Goal: Task Accomplishment & Management: Use online tool/utility

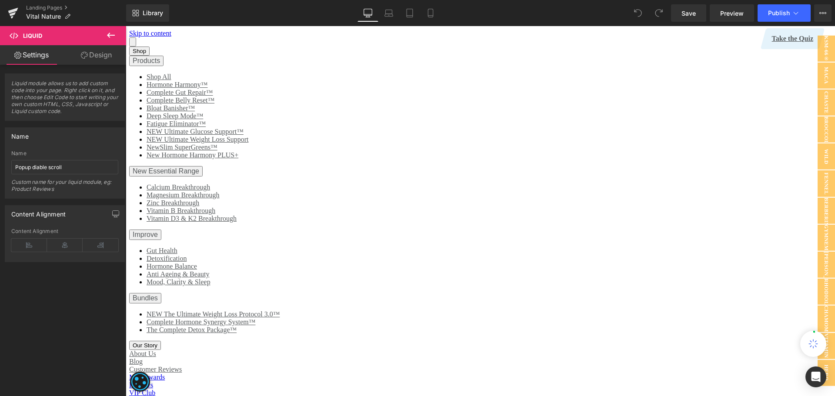
scroll to position [131, 0]
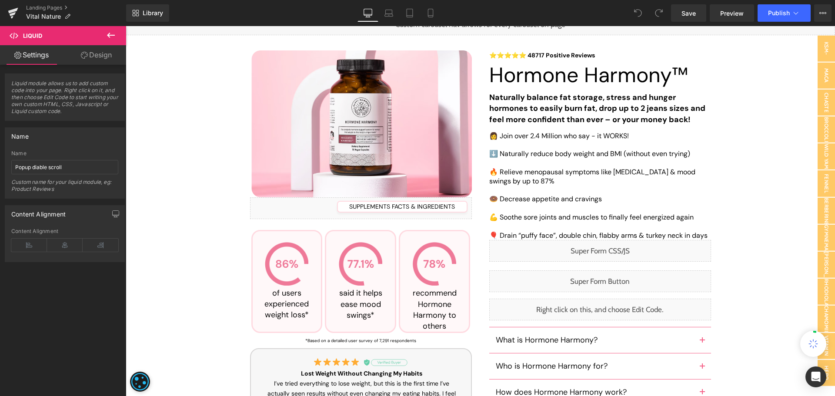
click at [609, 277] on div "Liquid" at bounding box center [600, 282] width 222 height 22
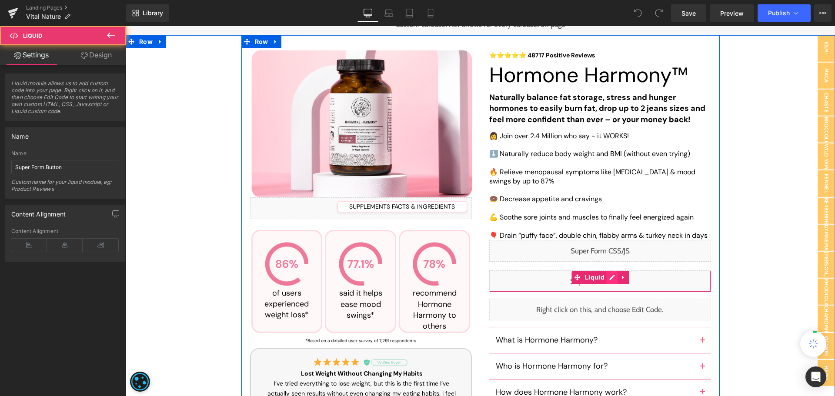
click at [609, 277] on div "Liquid" at bounding box center [600, 282] width 222 height 22
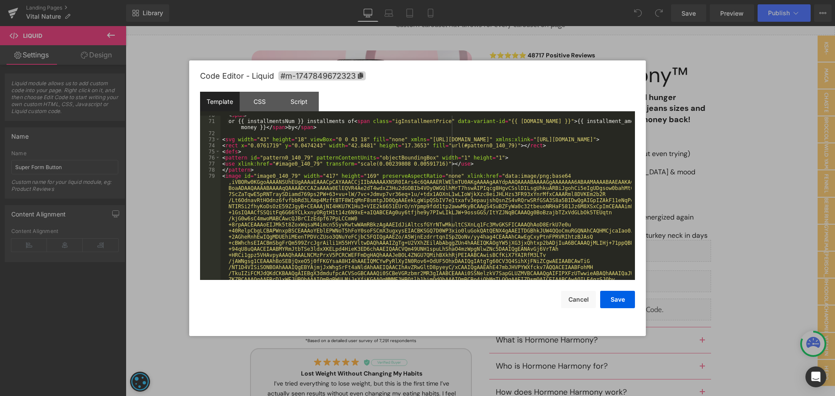
scroll to position [364, 0]
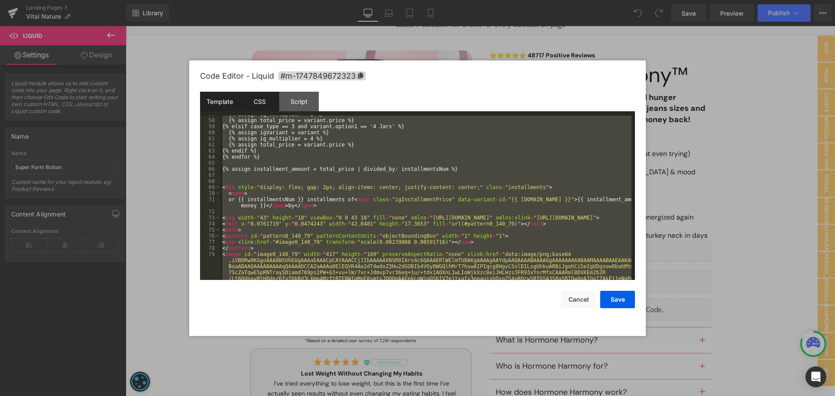
click at [260, 97] on div "CSS" at bounding box center [260, 102] width 40 height 20
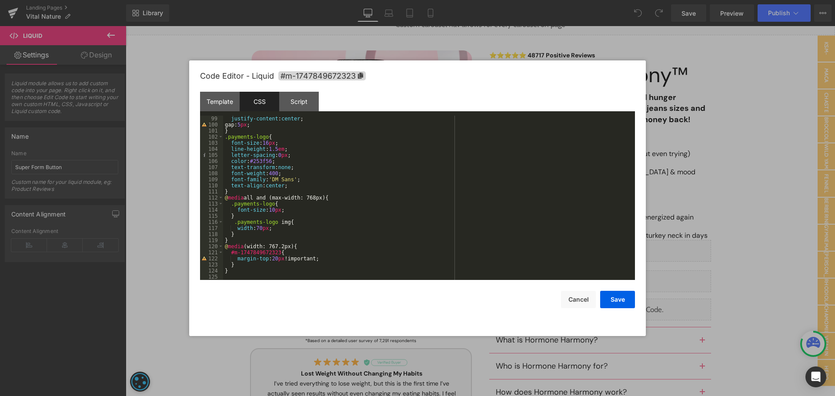
scroll to position [603, 0]
click at [310, 108] on div "Script" at bounding box center [299, 102] width 40 height 20
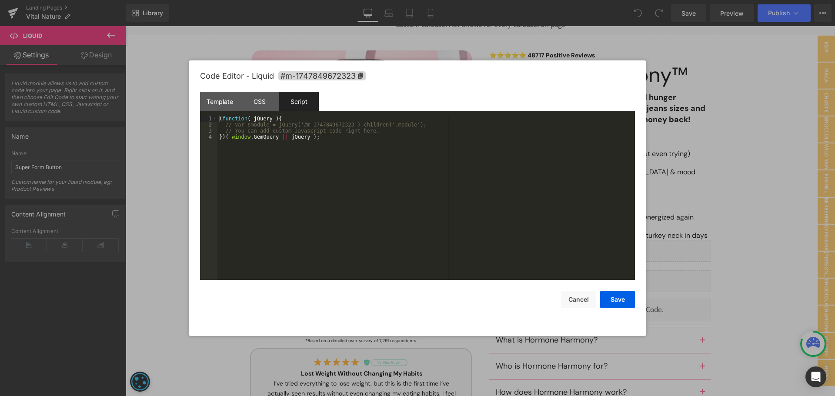
click at [598, 311] on div "Code Editor - Liquid #m-1747849672323 Template CSS Script Data 57 58 59 60 61 6…" at bounding box center [417, 198] width 435 height 276
click at [571, 298] on button "Cancel" at bounding box center [578, 299] width 35 height 17
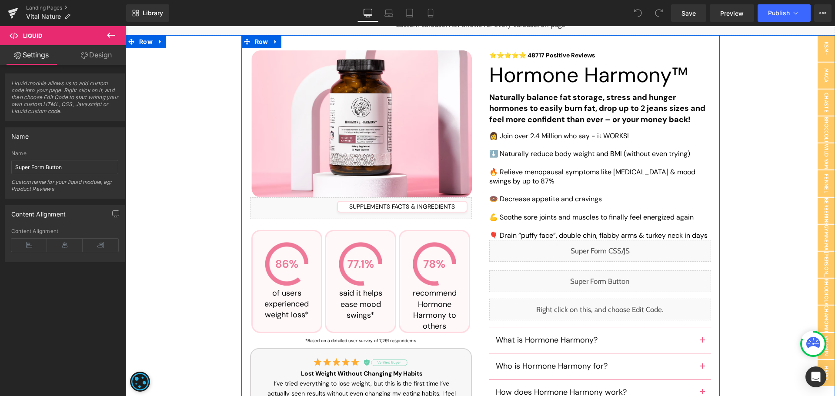
drag, startPoint x: 610, startPoint y: 251, endPoint x: 568, endPoint y: 217, distance: 54.4
click at [610, 251] on div "Liquid" at bounding box center [600, 251] width 222 height 22
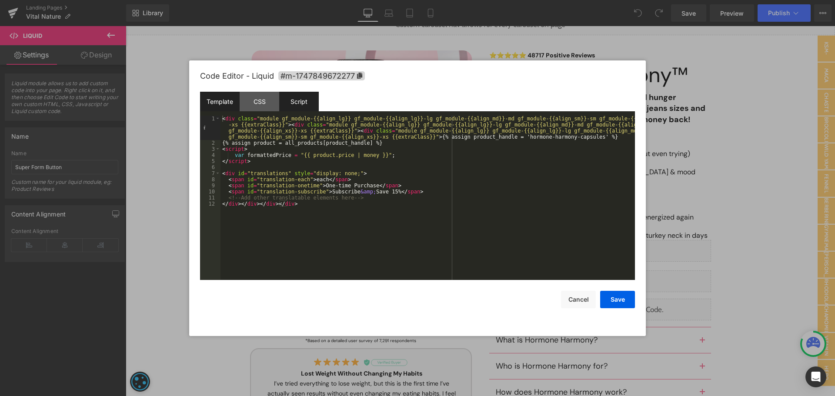
click at [298, 100] on div "Script" at bounding box center [299, 102] width 40 height 20
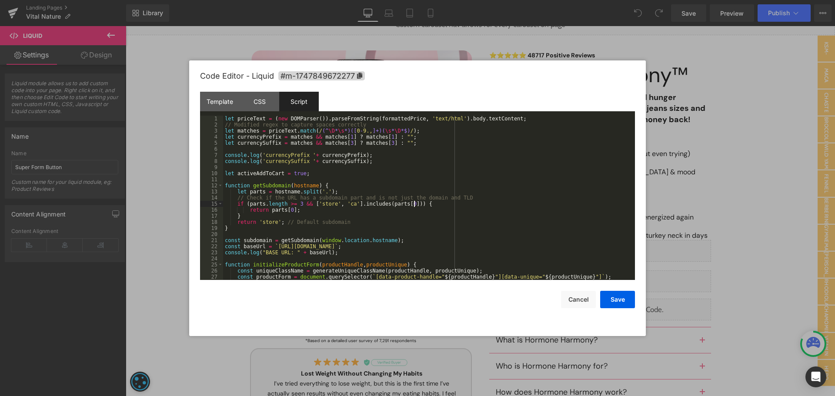
click at [429, 204] on div "let priceText = ( new DOMParser ( )) . parseFromString ( formattedPrice , 'text…" at bounding box center [427, 204] width 409 height 177
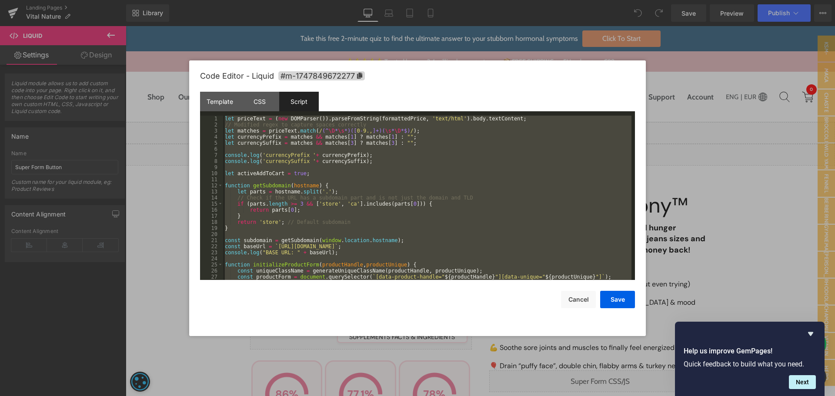
click at [482, 202] on div "let priceText = ( new DOMParser ( )) . parseFromString ( formattedPrice , 'text…" at bounding box center [427, 198] width 409 height 164
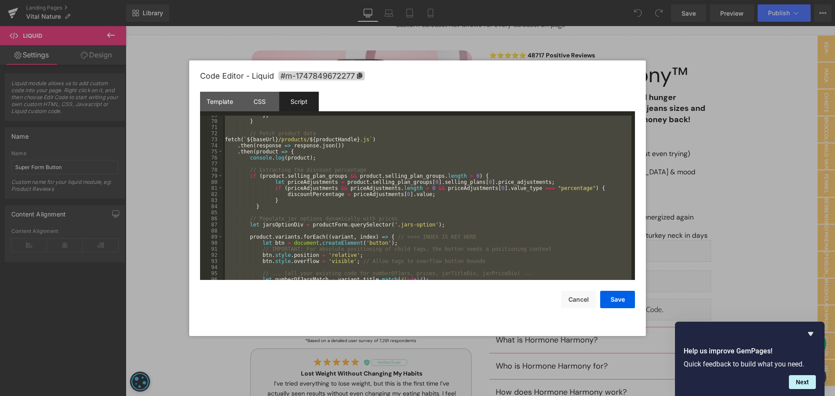
scroll to position [183, 0]
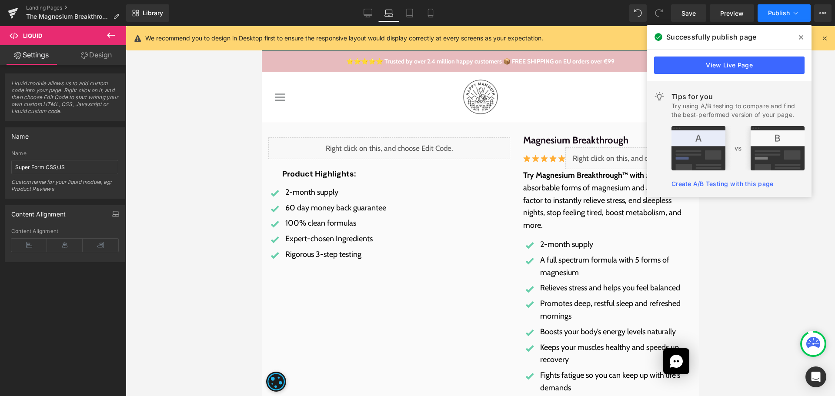
click at [781, 13] on span "Publish" at bounding box center [779, 13] width 22 height 7
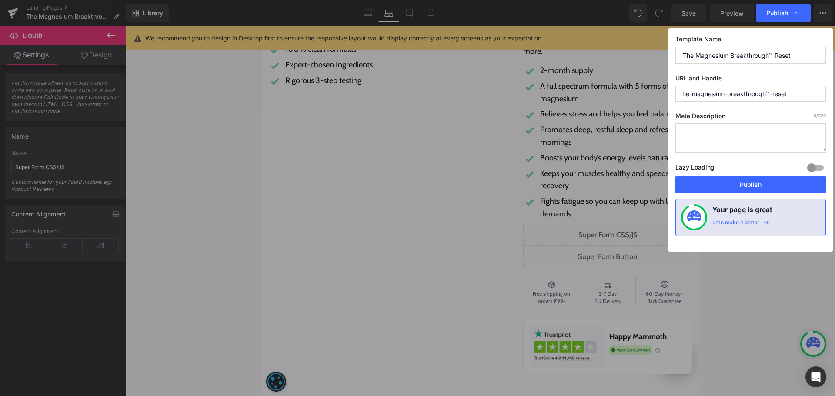
scroll to position [174, 0]
click at [758, 178] on button "Publish" at bounding box center [751, 184] width 151 height 17
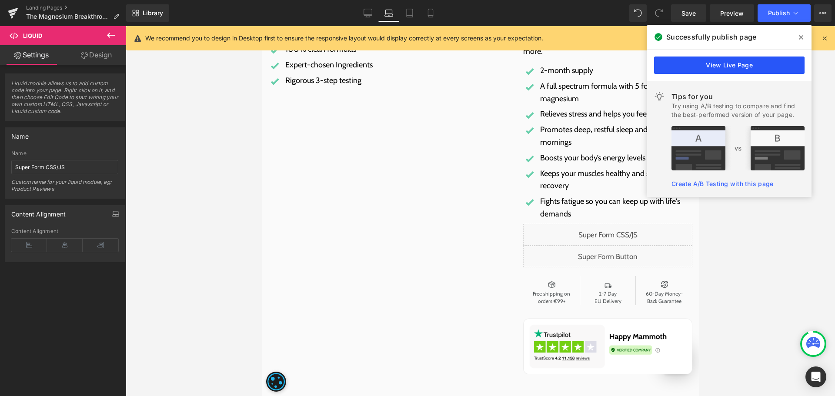
click at [731, 68] on link "View Live Page" at bounding box center [729, 65] width 151 height 17
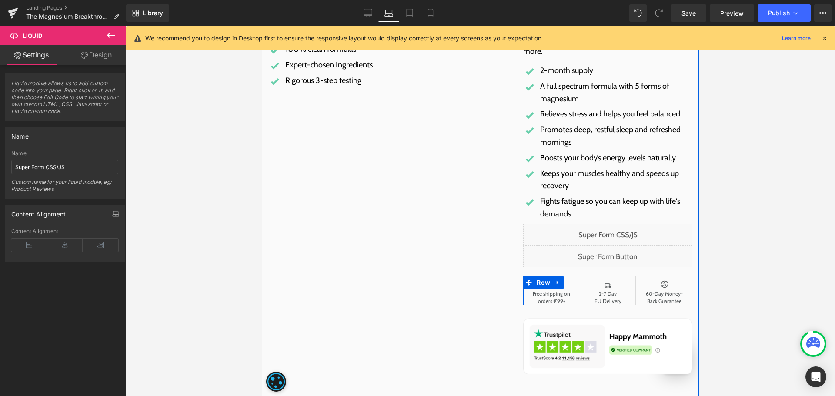
click at [543, 282] on span "Row" at bounding box center [544, 282] width 18 height 13
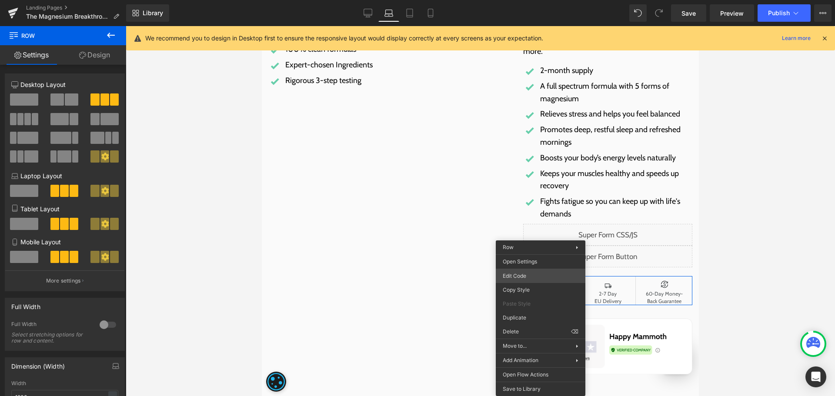
click at [530, 0] on div "Row You are previewing how the will restyle your page. You can not edit Element…" at bounding box center [417, 0] width 835 height 0
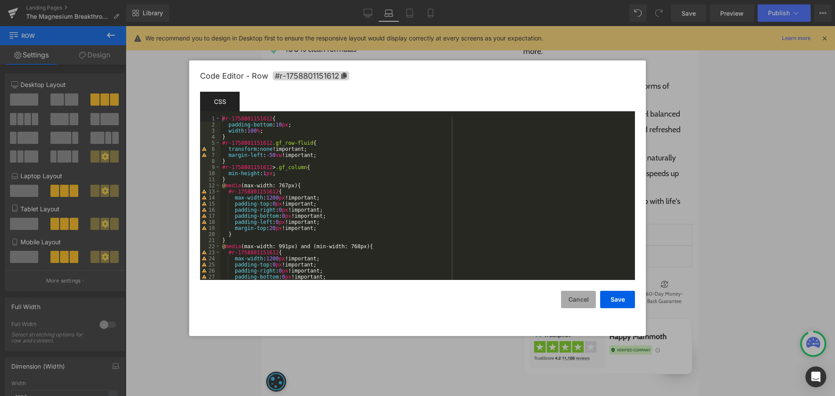
click at [582, 301] on button "Cancel" at bounding box center [578, 299] width 35 height 17
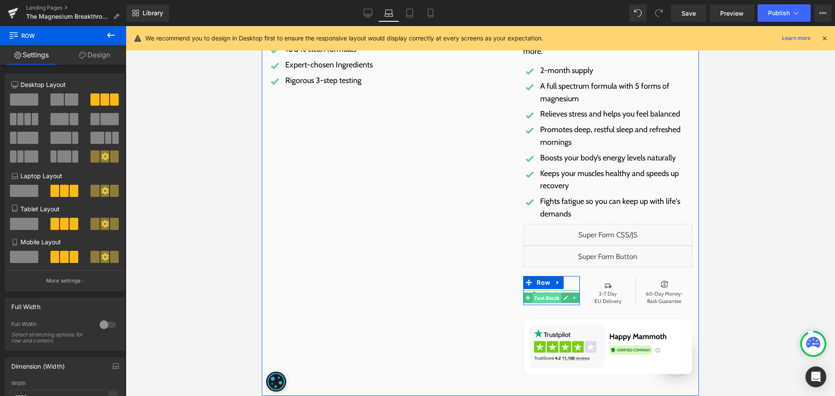
click at [549, 298] on span "Text Block" at bounding box center [547, 298] width 29 height 10
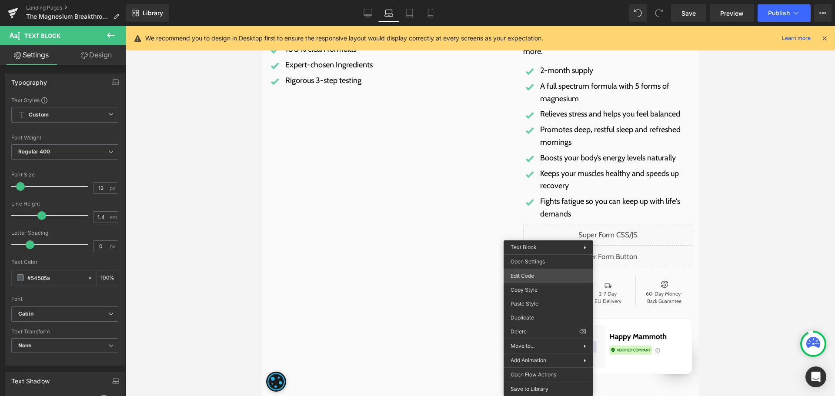
click at [542, 0] on div "Text Block You are previewing how the will restyle your page. You can not edit …" at bounding box center [417, 0] width 835 height 0
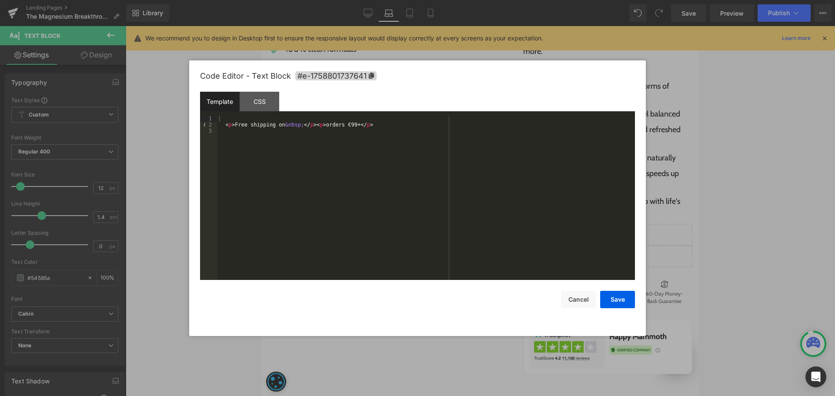
click at [469, 187] on div "< p > Free shipping on &nbsp; </ p > < p > orders €99+ </ p >" at bounding box center [427, 204] width 418 height 177
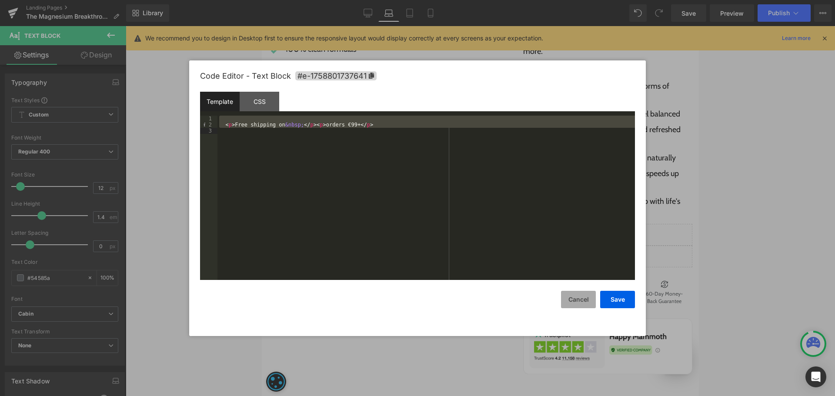
click at [589, 296] on button "Cancel" at bounding box center [578, 299] width 35 height 17
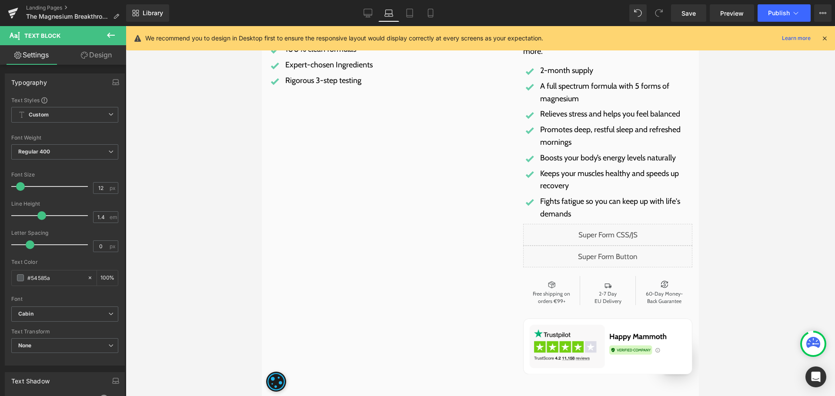
click at [108, 36] on icon at bounding box center [111, 35] width 8 height 5
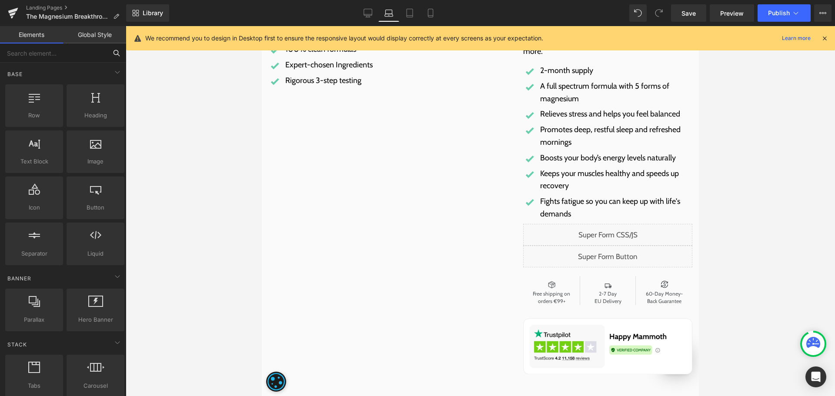
click at [77, 54] on input "text" at bounding box center [53, 53] width 107 height 19
type input "liq"
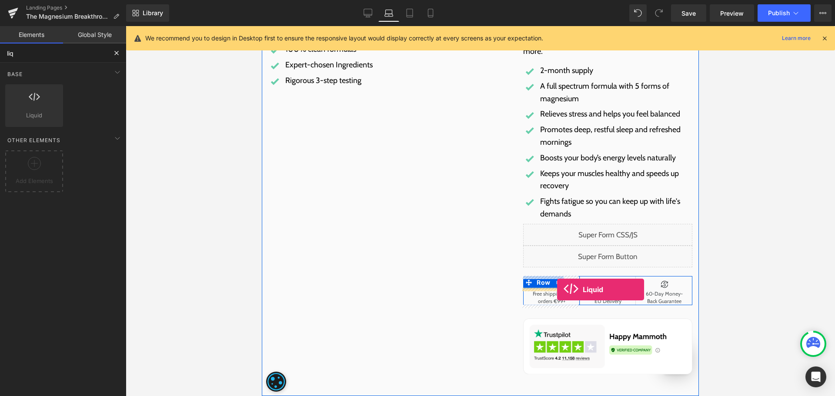
drag, startPoint x: 293, startPoint y: 126, endPoint x: 557, endPoint y: 290, distance: 311.3
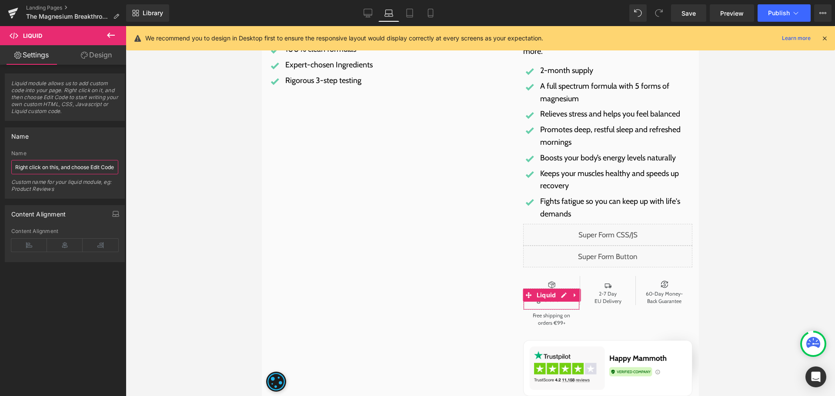
click at [69, 166] on input "Right click on this, and choose Edit Code." at bounding box center [64, 167] width 107 height 14
type input "free shipping"
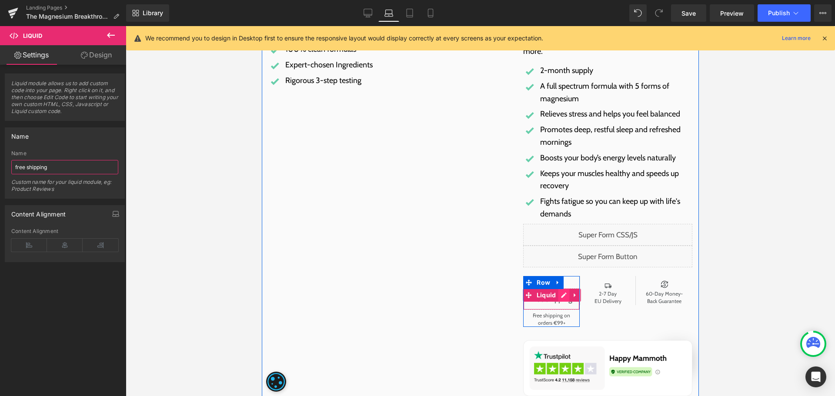
click at [558, 295] on div "Liquid" at bounding box center [551, 299] width 57 height 22
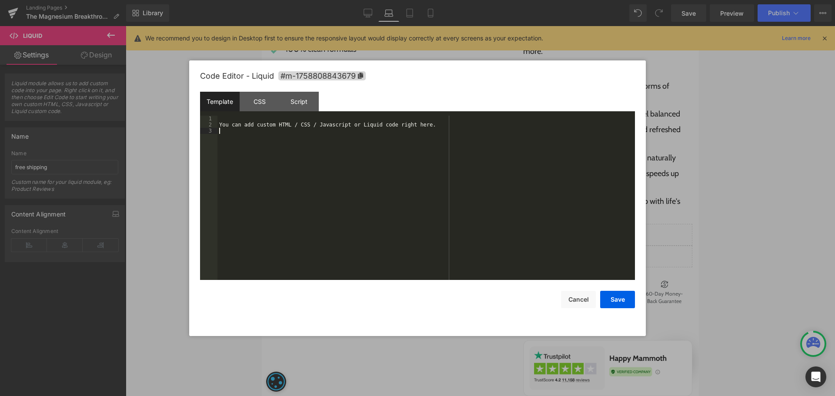
click at [382, 173] on div "You can add custom HTML / CSS / Javascript or Liquid code right here." at bounding box center [427, 204] width 418 height 177
click at [612, 301] on button "Save" at bounding box center [617, 299] width 35 height 17
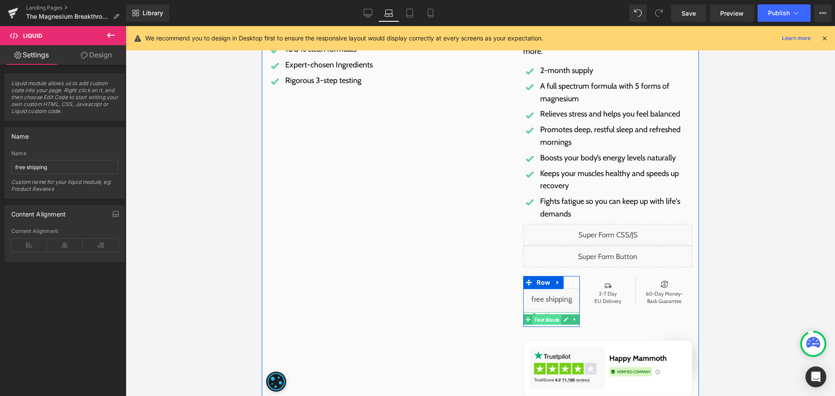
click at [550, 321] on span "Text Block" at bounding box center [547, 320] width 29 height 10
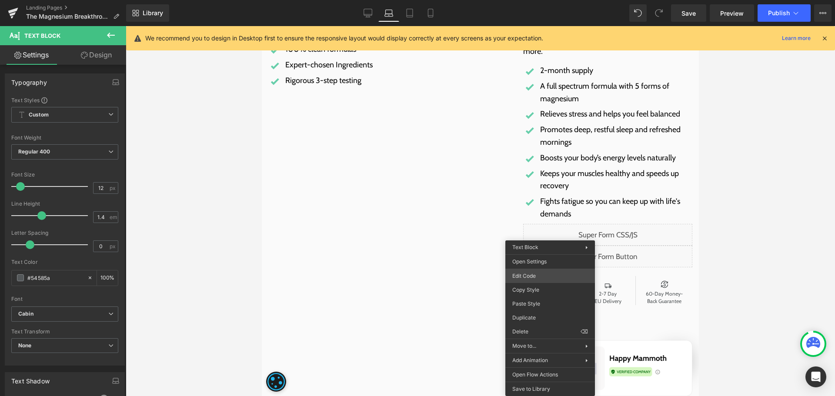
click at [547, 0] on div "Text Block You are previewing how the will restyle your page. You can not edit …" at bounding box center [417, 0] width 835 height 0
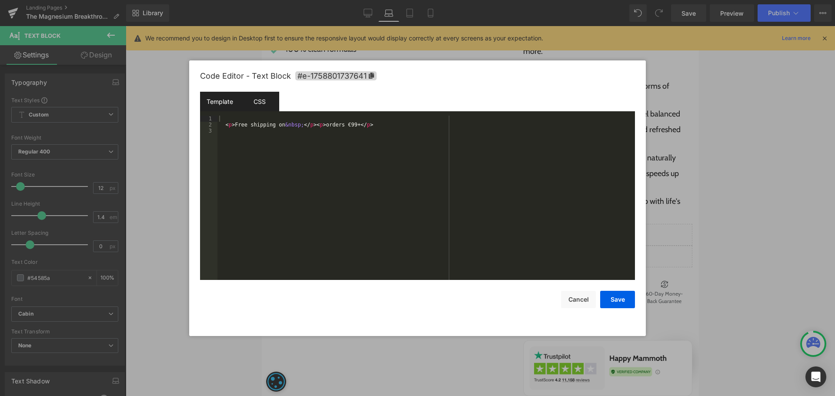
click at [267, 95] on div "CSS" at bounding box center [260, 102] width 40 height 20
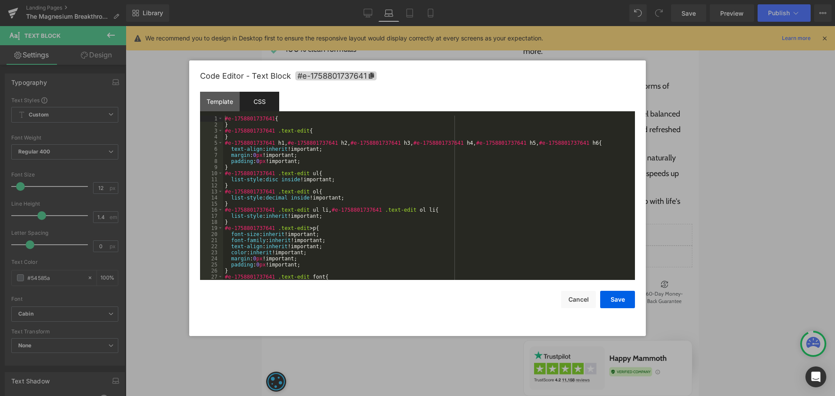
click at [445, 167] on div "#e-1758801737641 { } #e-1758801737641 .text-edit { } #e-1758801737641 h1 , #e-1…" at bounding box center [427, 204] width 409 height 177
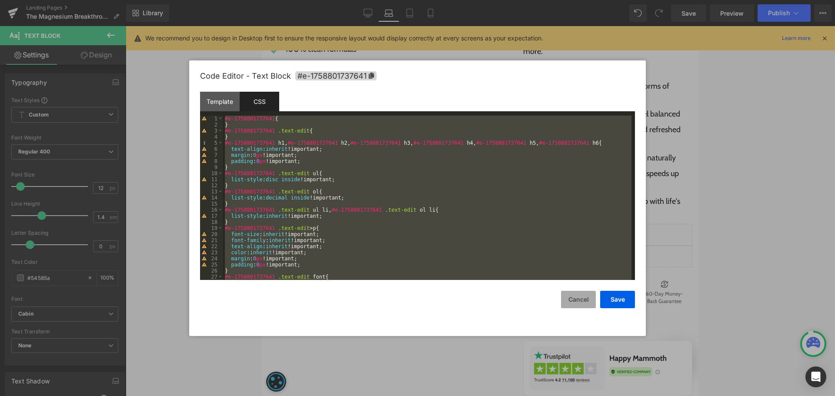
click at [576, 304] on button "Cancel" at bounding box center [578, 299] width 35 height 17
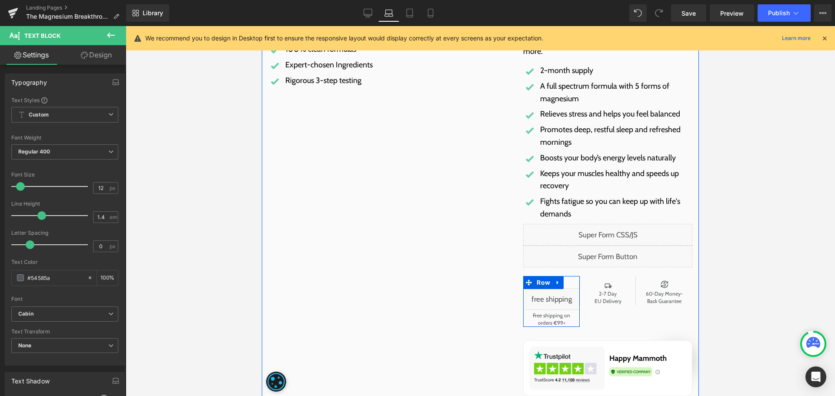
click at [556, 297] on div "Liquid" at bounding box center [551, 299] width 57 height 22
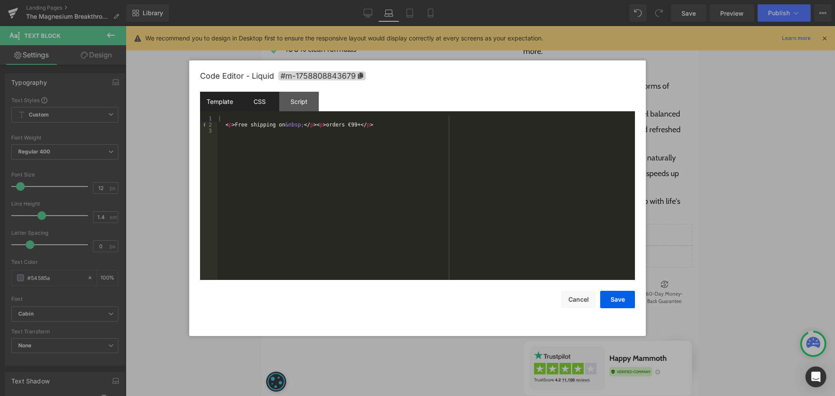
click at [264, 99] on div "CSS" at bounding box center [260, 102] width 40 height 20
click at [318, 143] on div "#m-1758808843679 { }" at bounding box center [427, 204] width 418 height 177
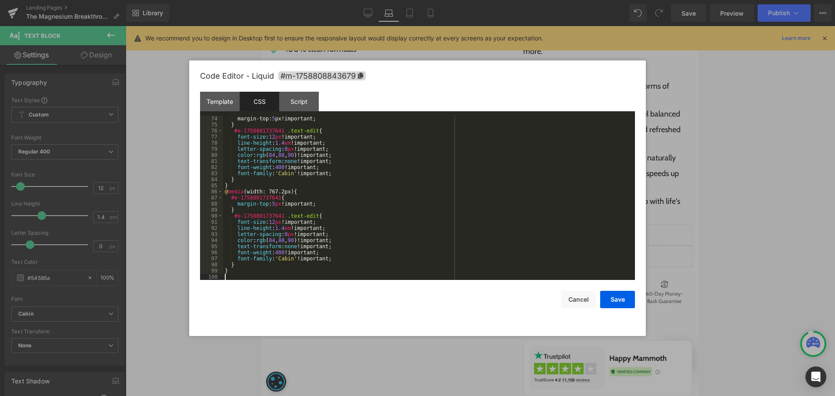
scroll to position [445, 0]
click at [363, 76] on icon at bounding box center [360, 76] width 5 height 6
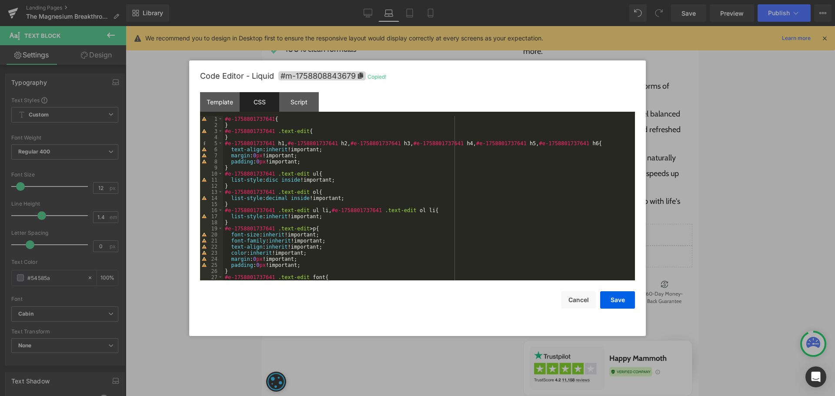
scroll to position [0, 0]
drag, startPoint x: 270, startPoint y: 121, endPoint x: 228, endPoint y: 120, distance: 41.8
click at [228, 120] on div "#e-1758801737641 { } #e-1758801737641 .text-edit { } #e-1758801737641 h1 , #e-1…" at bounding box center [427, 204] width 409 height 177
click at [228, 120] on div "#e-1758801737641 { } #e-1758801737641 .text-edit { } #e-1758801737641 h1 , #e-1…" at bounding box center [427, 198] width 409 height 164
drag, startPoint x: 227, startPoint y: 120, endPoint x: 272, endPoint y: 120, distance: 45.7
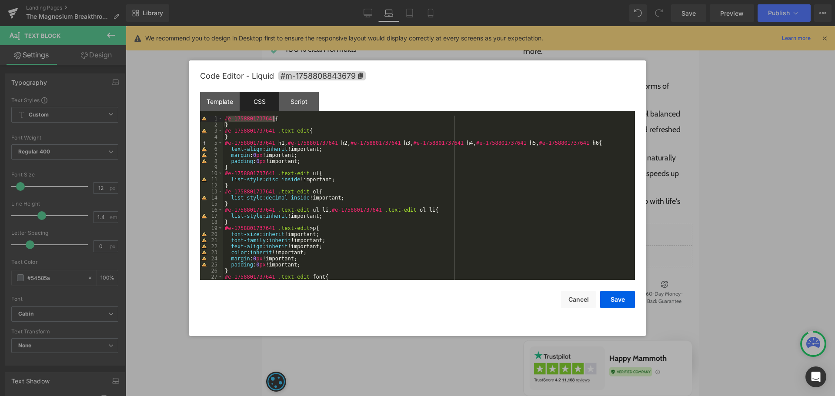
click at [272, 120] on div "#e-1758801737641 { } #e-1758801737641 .text-edit { } #e-1758801737641 h1 , #e-1…" at bounding box center [427, 204] width 409 height 177
click at [316, 124] on div "#e-1758801737641 { } #e-1758801737641 .text-edit { } #e-1758801737641 h1 , #e-1…" at bounding box center [427, 204] width 409 height 177
drag, startPoint x: 271, startPoint y: 118, endPoint x: 209, endPoint y: 117, distance: 61.4
click at [209, 117] on pre "1 2 3 4 5 6 7 8 9 10 11 12 13 14 15 16 17 18 19 20 21 22 23 24 25 26 27 28 #e-1…" at bounding box center [417, 198] width 435 height 164
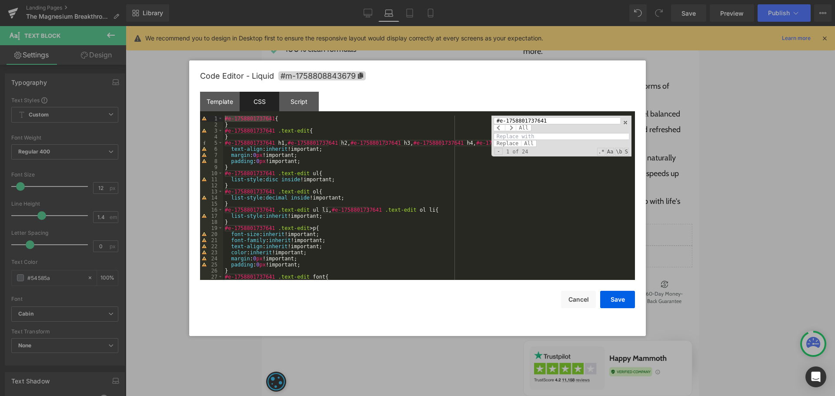
click at [503, 134] on input at bounding box center [561, 136] width 135 height 7
paste input "#m-1758808843679"
type input "#m-1758808843679"
click at [531, 142] on span "All" at bounding box center [529, 143] width 16 height 7
click at [621, 292] on button "Save" at bounding box center [617, 299] width 35 height 17
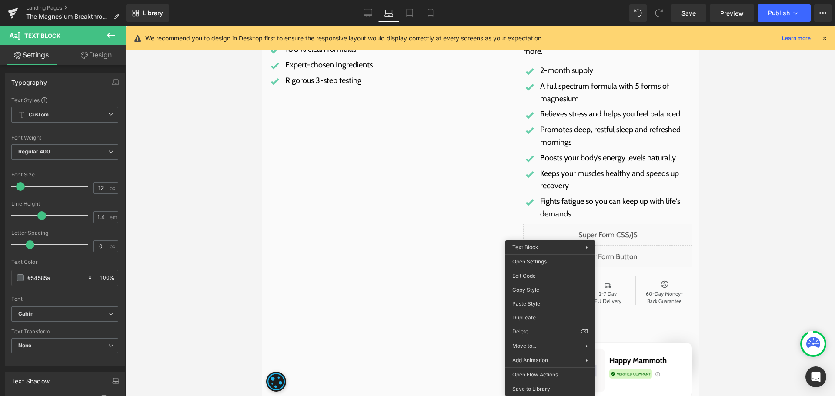
click at [413, 277] on div "Liquid Product Highlights: Heading Image 2-month supply Text Block Image 60 day…" at bounding box center [389, 180] width 255 height 435
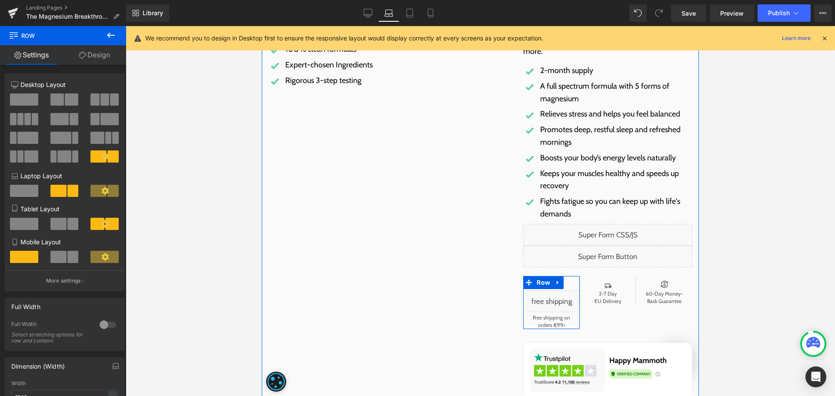
click at [560, 299] on div "Liquid" at bounding box center [551, 302] width 57 height 22
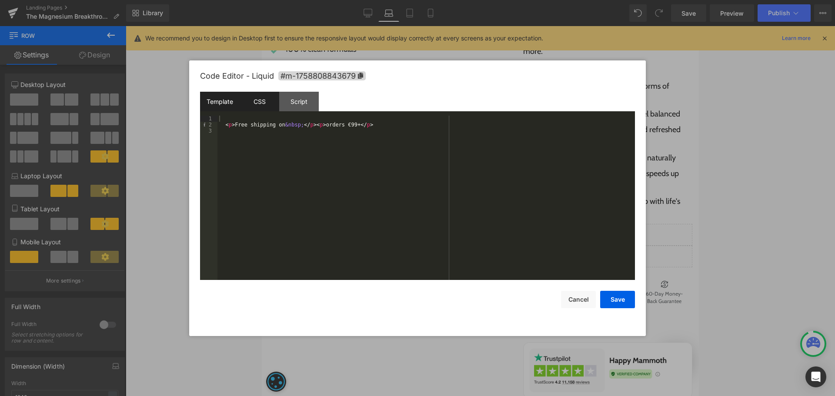
click at [264, 107] on div "CSS" at bounding box center [260, 102] width 40 height 20
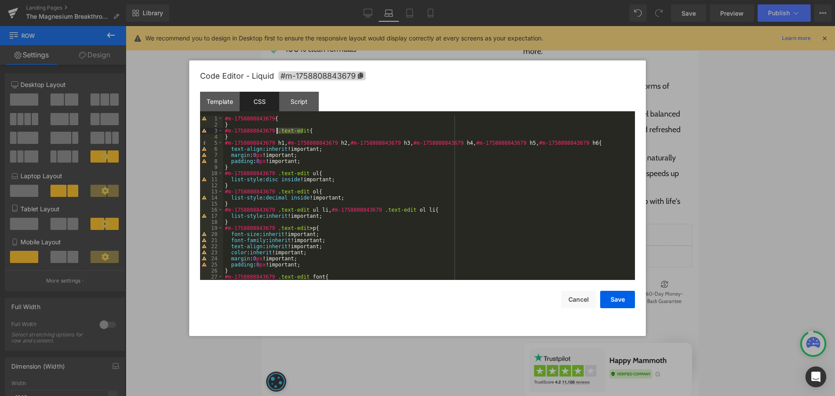
drag, startPoint x: 303, startPoint y: 130, endPoint x: 275, endPoint y: 130, distance: 28.3
click at [275, 130] on div "#m-1758808843679 { } #m-1758808843679 .text-edit { } #m-1758808843679 h1 , #m-1…" at bounding box center [427, 204] width 409 height 177
click at [235, 101] on div "Template" at bounding box center [220, 102] width 40 height 20
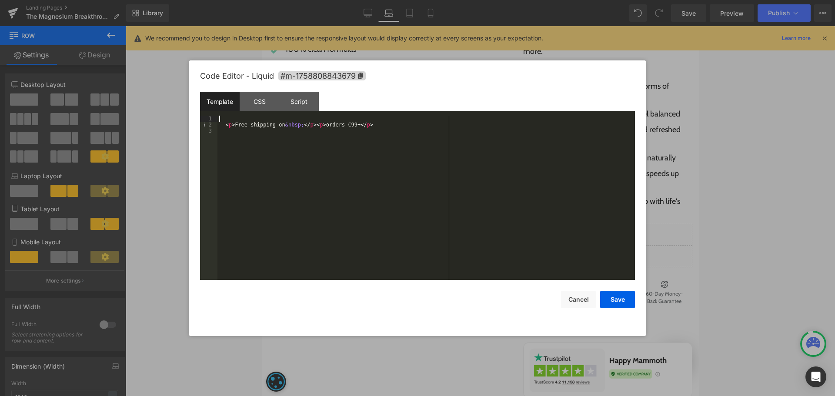
click at [238, 116] on div "< p > Free shipping on &nbsp; </ p > < p > orders €99+ </ p >" at bounding box center [427, 204] width 418 height 177
paste textarea
drag, startPoint x: 610, startPoint y: 295, endPoint x: 350, endPoint y: 258, distance: 263.2
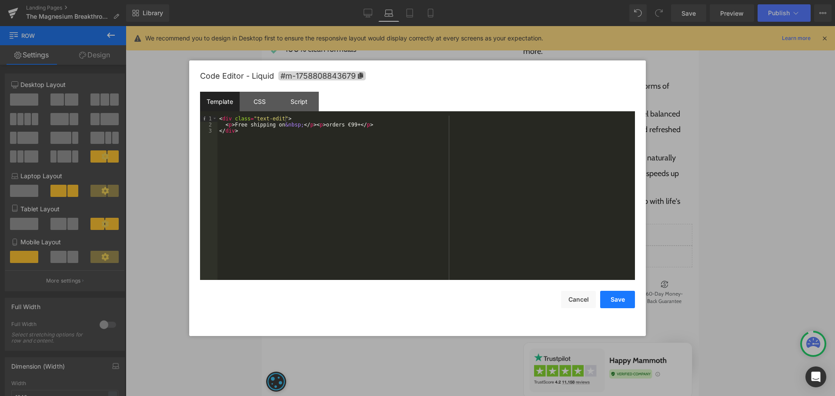
click at [610, 295] on button "Save" at bounding box center [617, 299] width 35 height 17
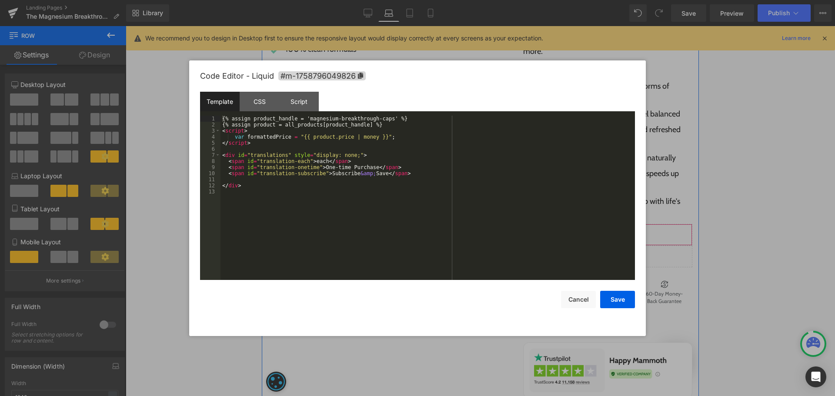
click at [615, 230] on div "Liquid" at bounding box center [607, 235] width 169 height 22
click at [579, 305] on button "Cancel" at bounding box center [578, 299] width 35 height 17
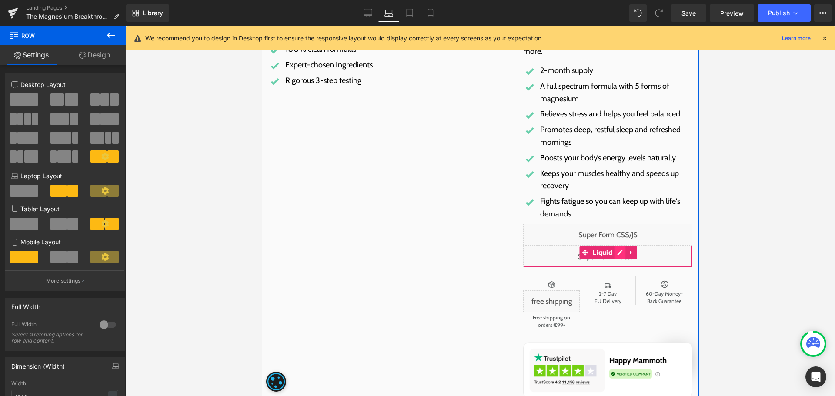
click at [620, 254] on div "Liquid" at bounding box center [607, 257] width 169 height 22
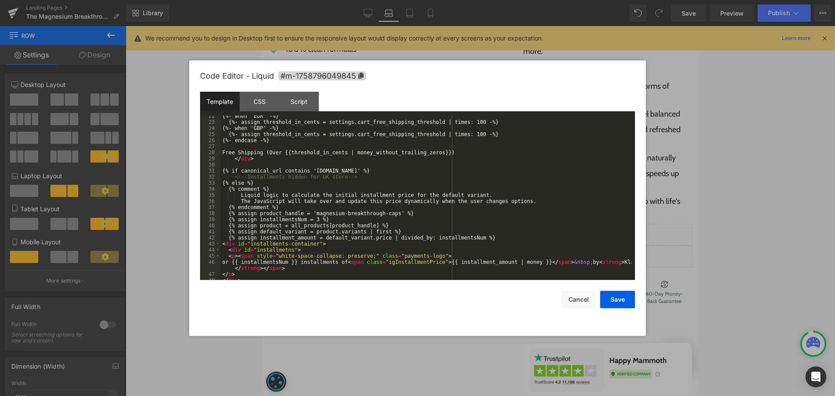
scroll to position [131, 0]
drag, startPoint x: 374, startPoint y: 169, endPoint x: 218, endPoint y: 170, distance: 155.8
click at [218, 170] on pre "22 23 24 25 26 27 28 29 30 31 32 33 34 35 36 37 38 39 40 41 42 43 44 45 46 47 4…" at bounding box center [417, 198] width 435 height 164
click at [574, 294] on button "Cancel" at bounding box center [578, 299] width 35 height 17
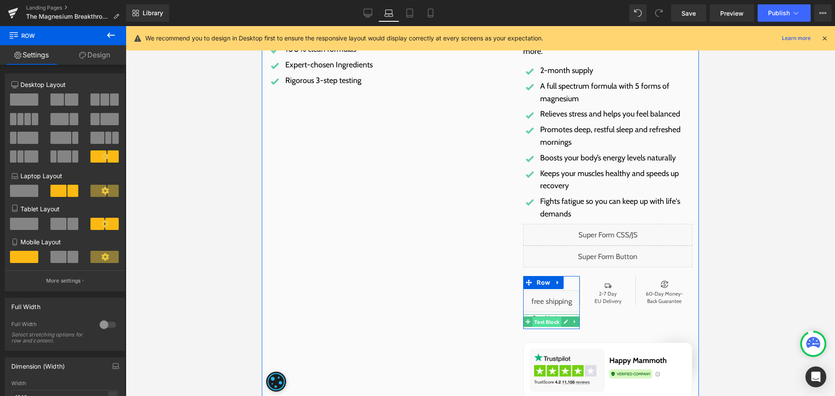
click at [555, 320] on span "Text Block" at bounding box center [547, 322] width 29 height 10
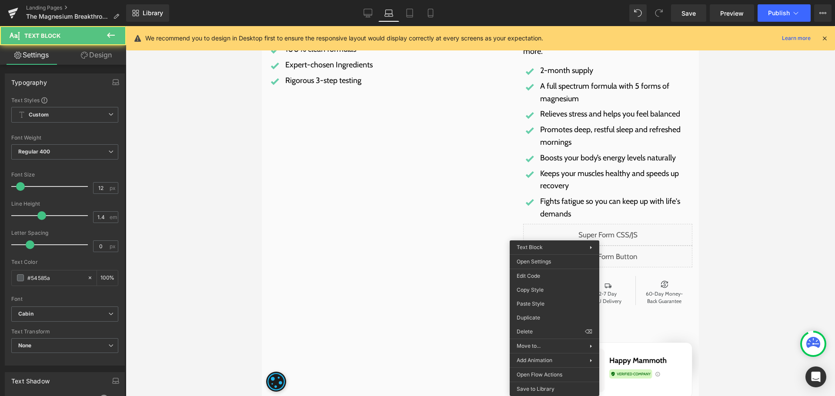
click at [406, 290] on div "Liquid Product Highlights: Heading Image 2-month supply Text Block Image 60 day…" at bounding box center [389, 180] width 255 height 435
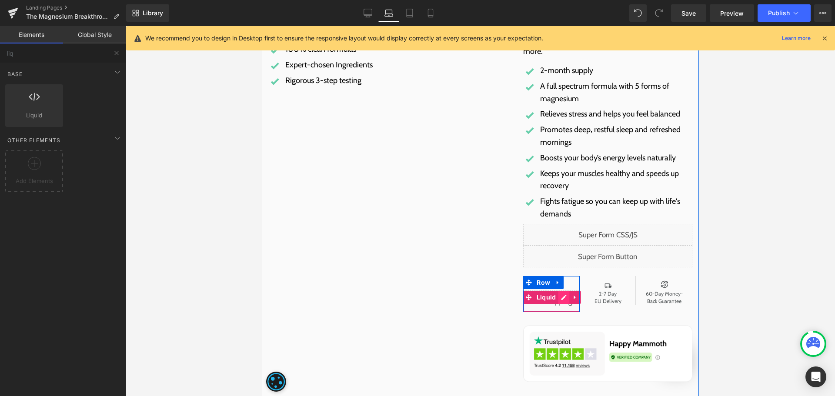
click at [560, 295] on div "Liquid" at bounding box center [551, 302] width 57 height 22
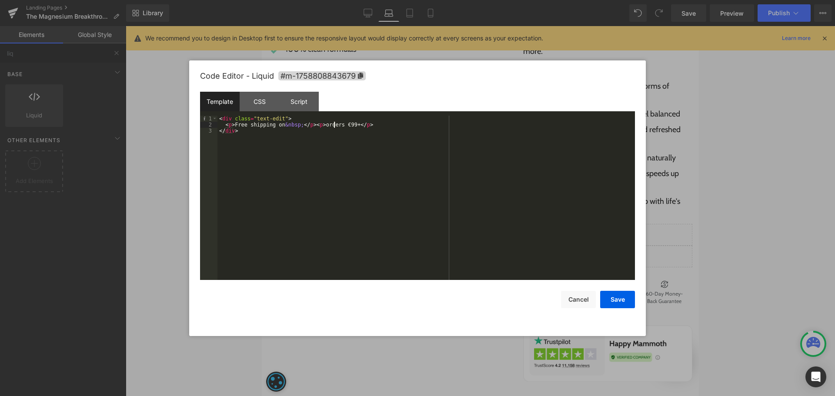
click at [334, 126] on div "< div class = "text-edit" > < p > Free shipping on &nbsp; </ p > < p > orders €…" at bounding box center [427, 204] width 418 height 177
click at [480, 123] on div "< div class = "text-edit" > < p > Free shipping on &nbsp; </ p > < p > orders {…" at bounding box center [427, 204] width 418 height 177
click at [614, 305] on button "Save" at bounding box center [617, 299] width 35 height 17
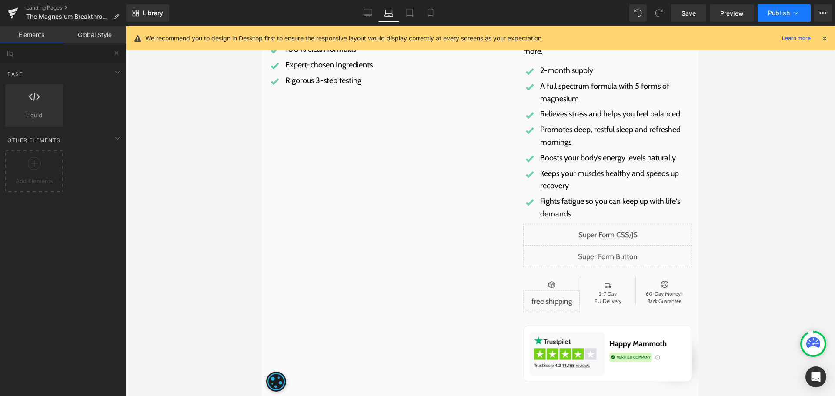
click at [774, 17] on button "Publish" at bounding box center [784, 12] width 53 height 17
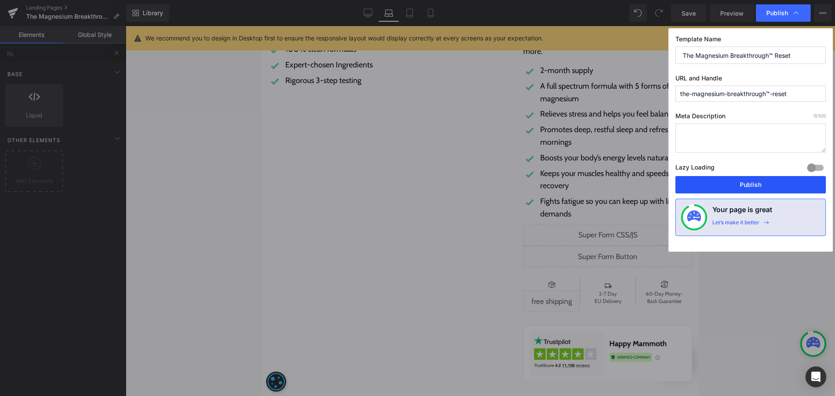
click at [779, 185] on button "Publish" at bounding box center [751, 184] width 151 height 17
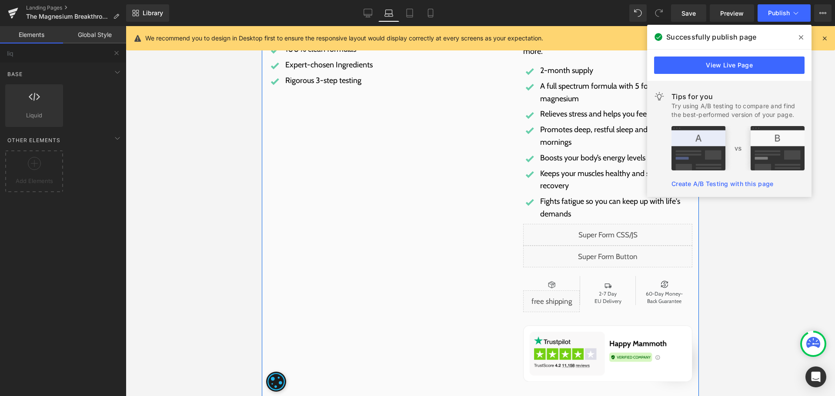
click at [616, 255] on div "Liquid" at bounding box center [607, 257] width 169 height 22
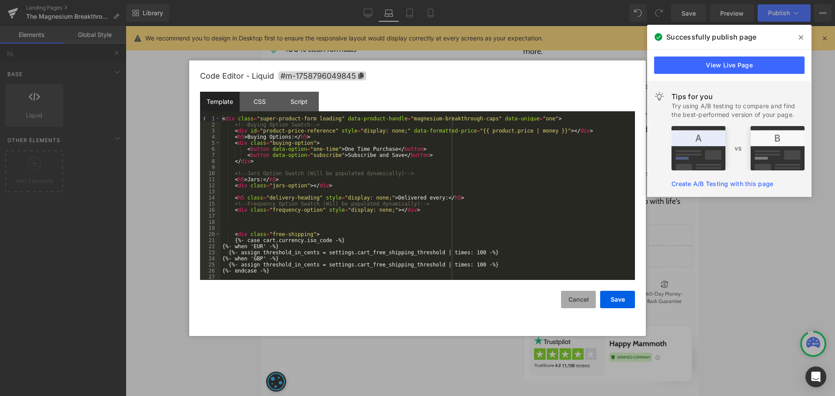
click at [591, 302] on button "Cancel" at bounding box center [578, 299] width 35 height 17
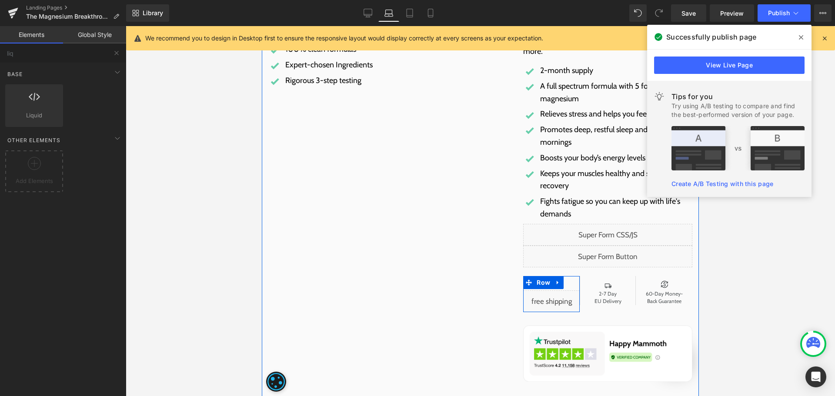
click at [558, 300] on div "Liquid" at bounding box center [551, 302] width 57 height 22
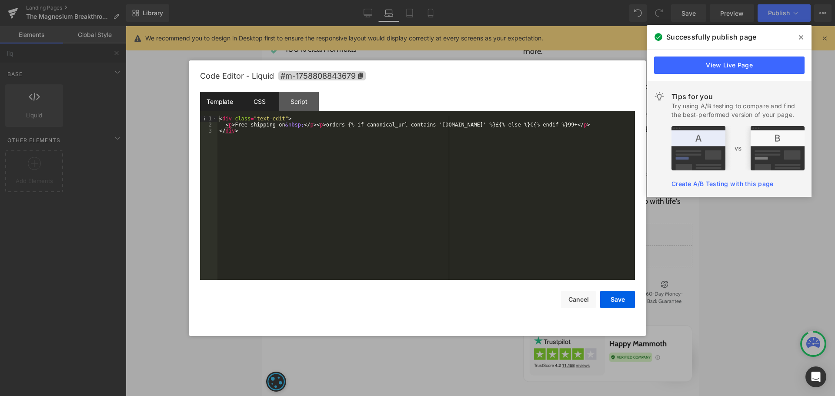
click at [259, 108] on div "CSS" at bounding box center [260, 102] width 40 height 20
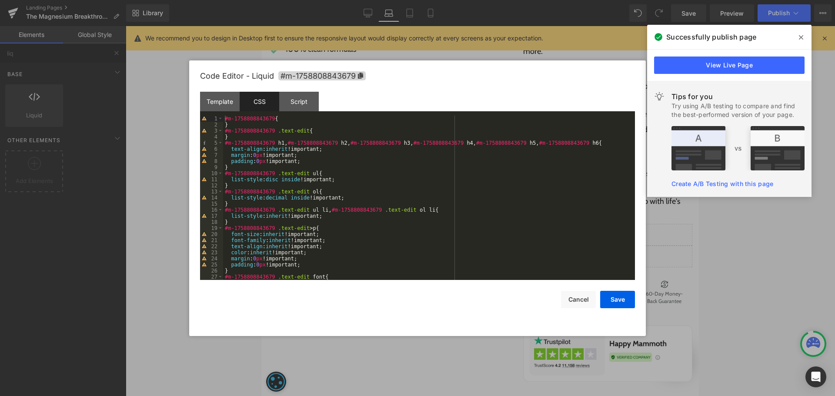
click at [325, 132] on div "#m-1758808843679 { } #m-1758808843679 .text-edit { } #m-1758808843679 h1 , #m-1…" at bounding box center [427, 204] width 409 height 177
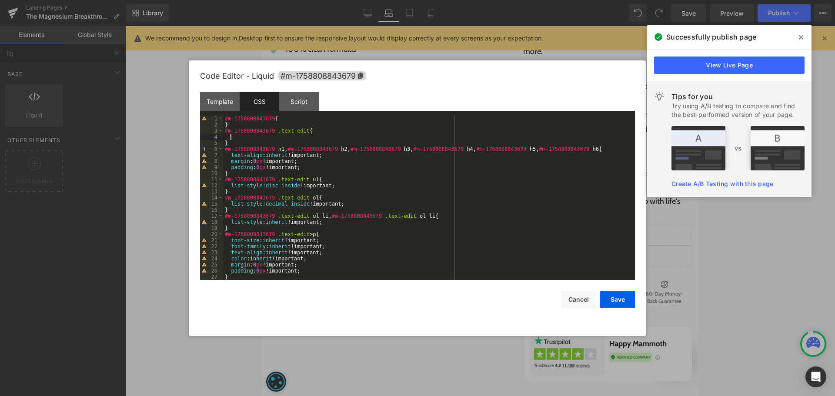
paste textarea
click at [619, 303] on button "Save" at bounding box center [617, 299] width 35 height 17
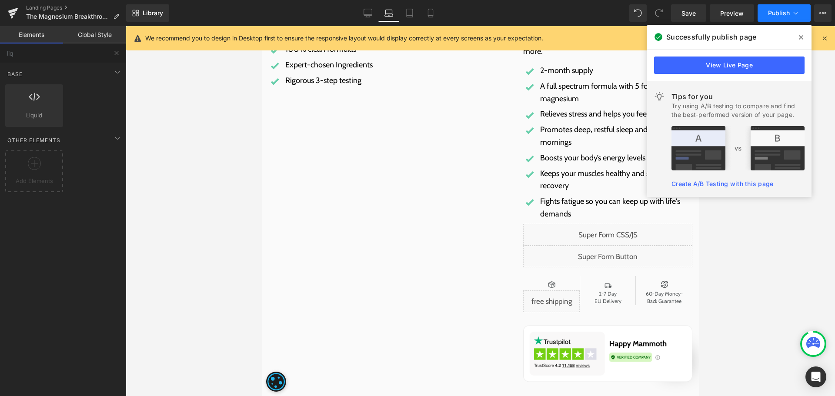
click at [773, 19] on button "Publish" at bounding box center [784, 12] width 53 height 17
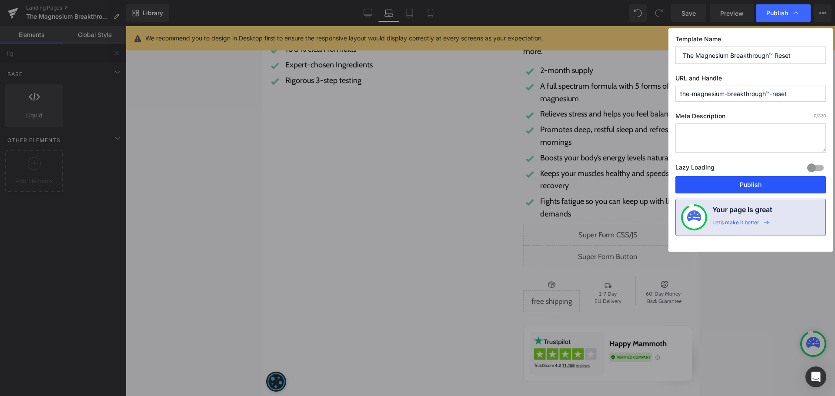
click at [791, 188] on button "Publish" at bounding box center [751, 184] width 151 height 17
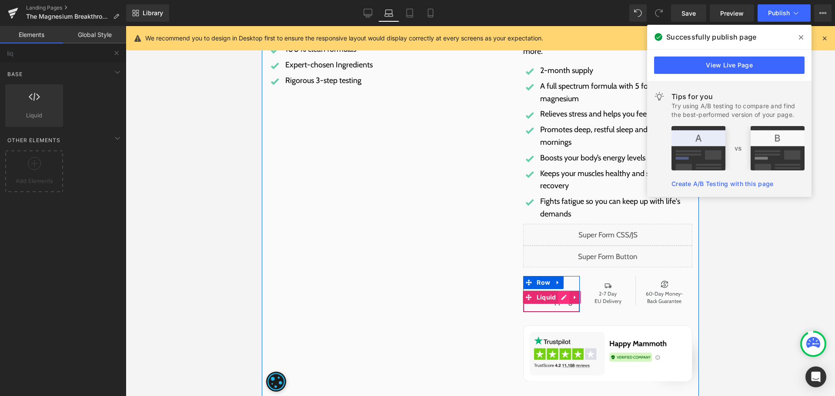
click at [560, 301] on div "Liquid" at bounding box center [551, 302] width 57 height 22
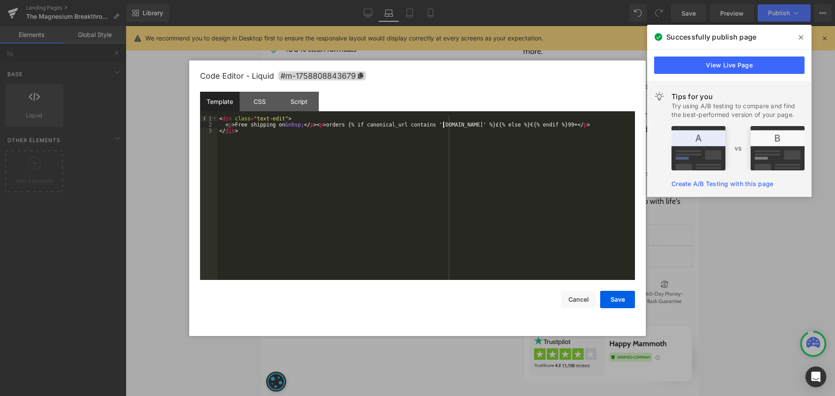
click at [443, 122] on div "< div class = "text-edit" > < p > Free shipping on &nbsp; </ p > < p > orders {…" at bounding box center [427, 204] width 418 height 177
drag, startPoint x: 606, startPoint y: 298, endPoint x: 360, endPoint y: 259, distance: 249.4
click at [606, 298] on button "Save" at bounding box center [617, 299] width 35 height 17
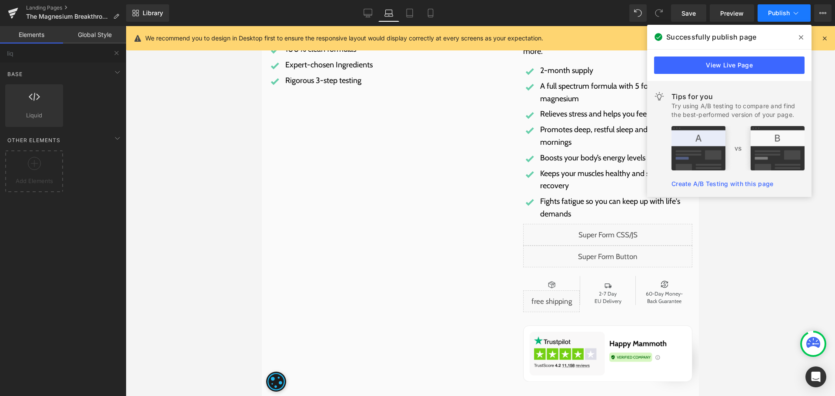
click at [767, 9] on button "Publish" at bounding box center [784, 12] width 53 height 17
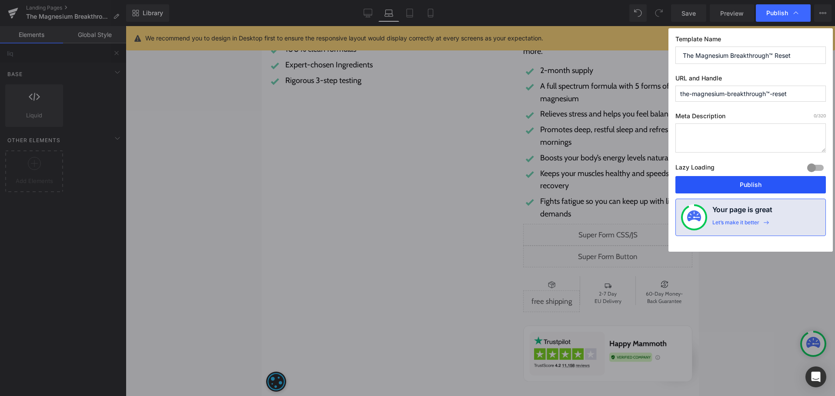
drag, startPoint x: 731, startPoint y: 186, endPoint x: 423, endPoint y: 142, distance: 311.7
click at [731, 186] on button "Publish" at bounding box center [751, 184] width 151 height 17
